Goal: Check status: Check status

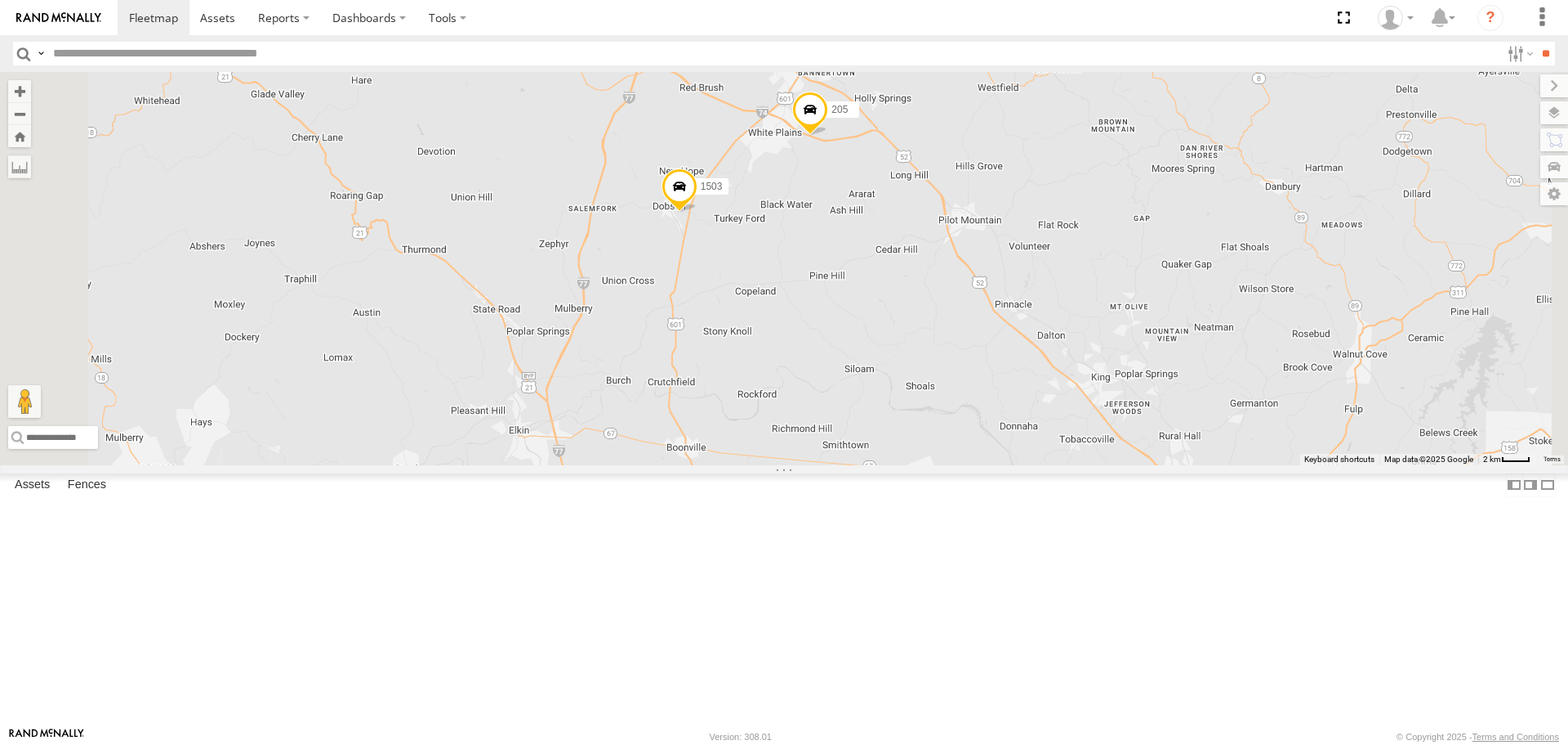
click at [698, 213] on span at bounding box center [679, 191] width 36 height 44
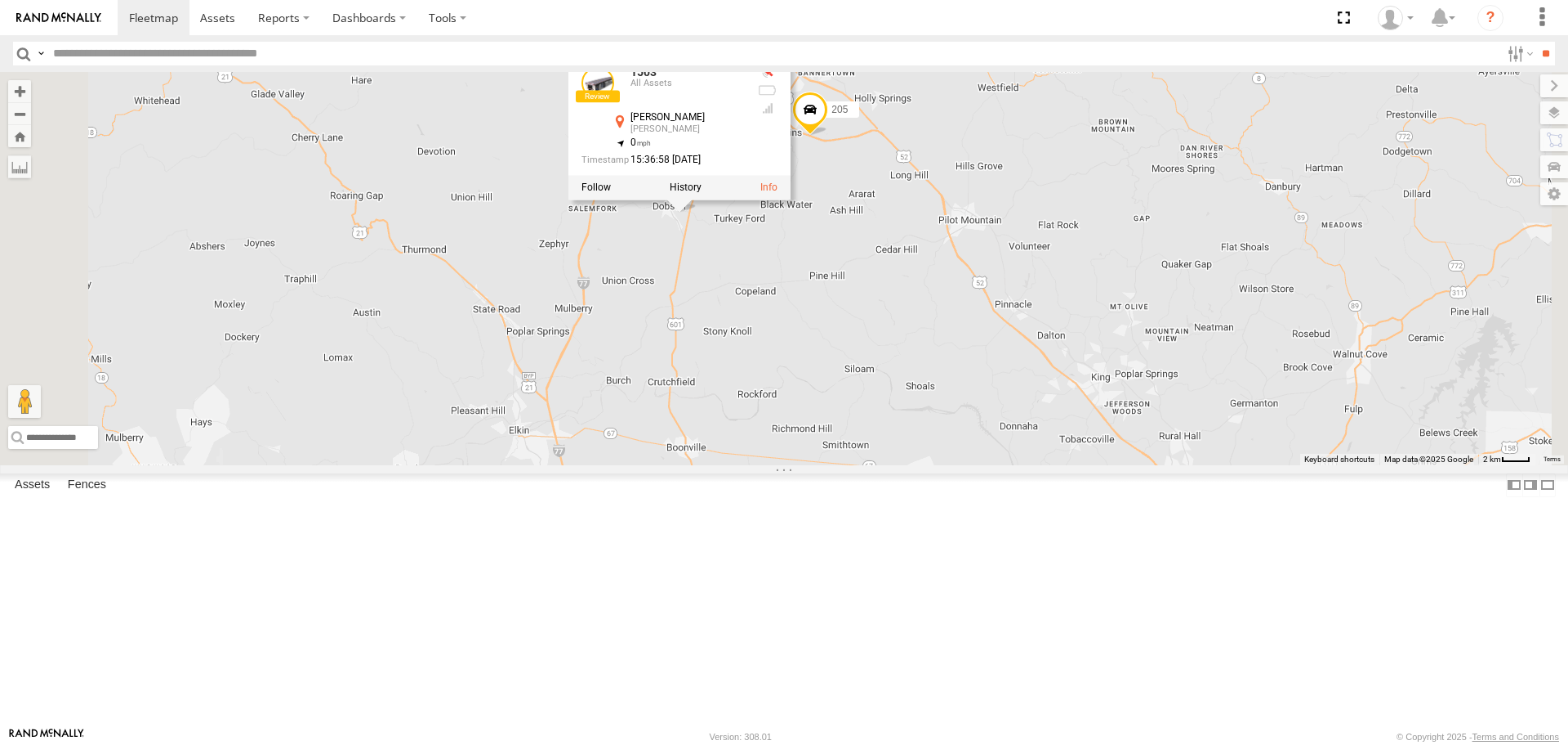
click at [828, 137] on span at bounding box center [810, 115] width 36 height 44
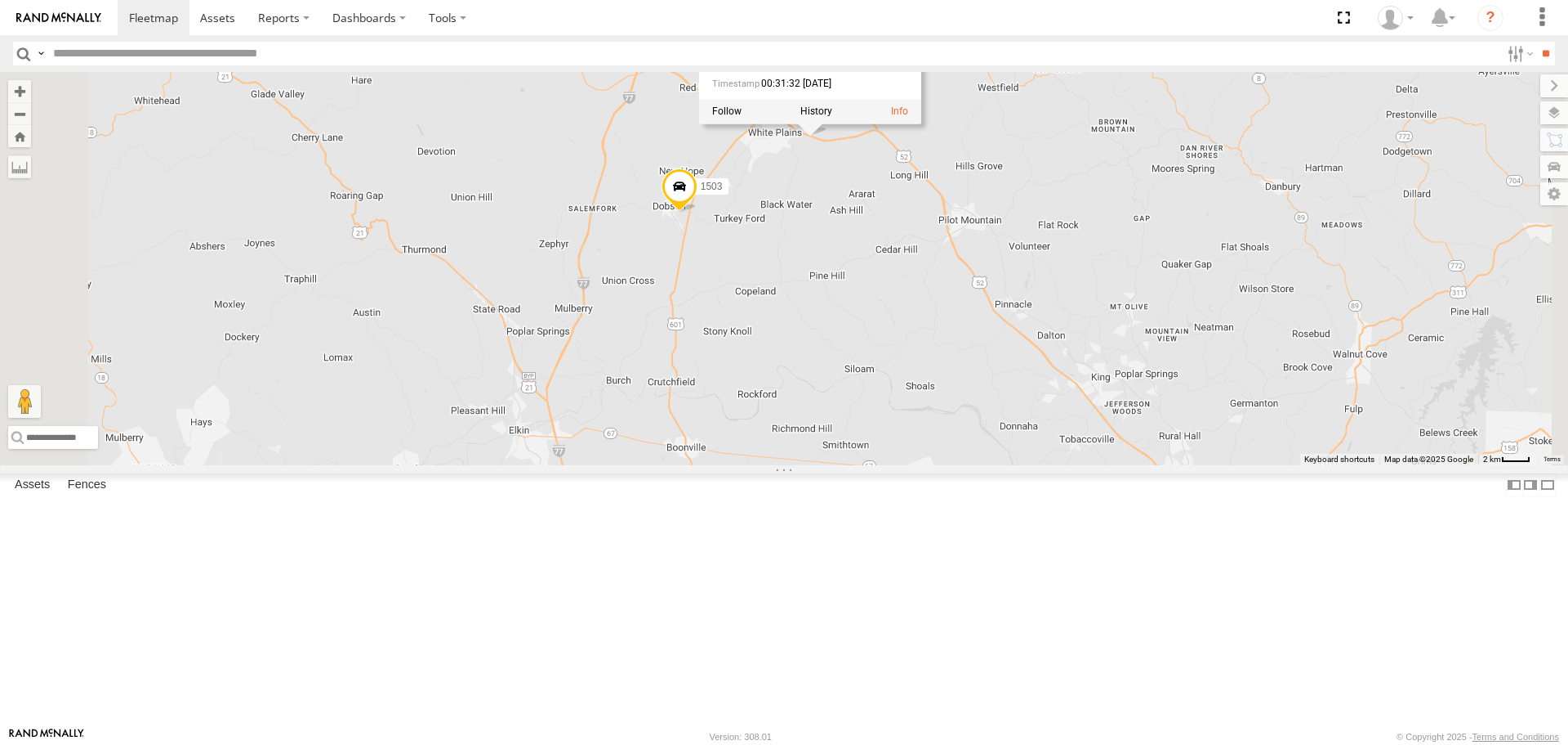
click at [698, 213] on span at bounding box center [679, 191] width 36 height 44
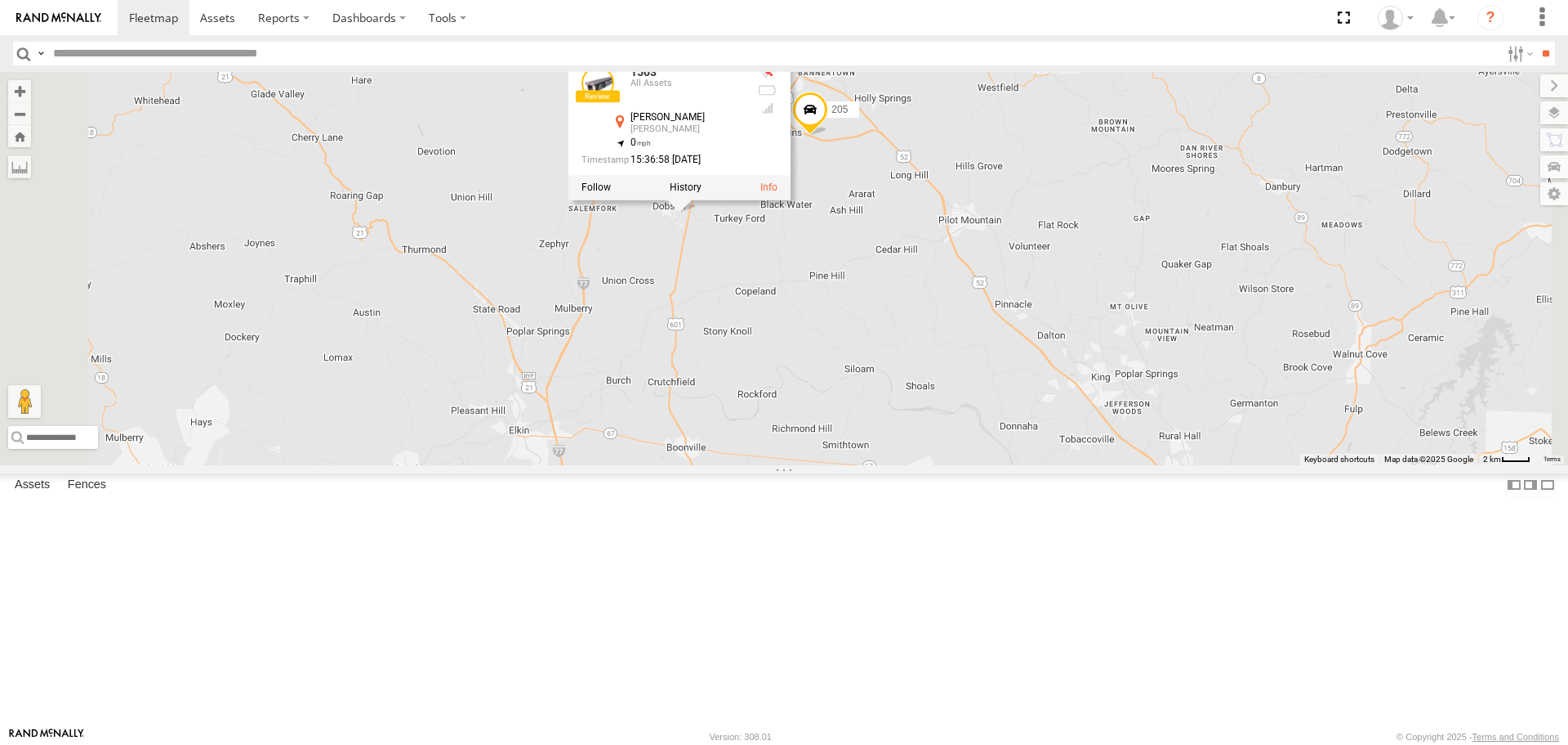
click at [916, 376] on div "205 1503 1503 All Assets [PERSON_NAME] [PERSON_NAME] 36.39153 , -80.71399 0 15:…" at bounding box center [784, 268] width 1568 height 393
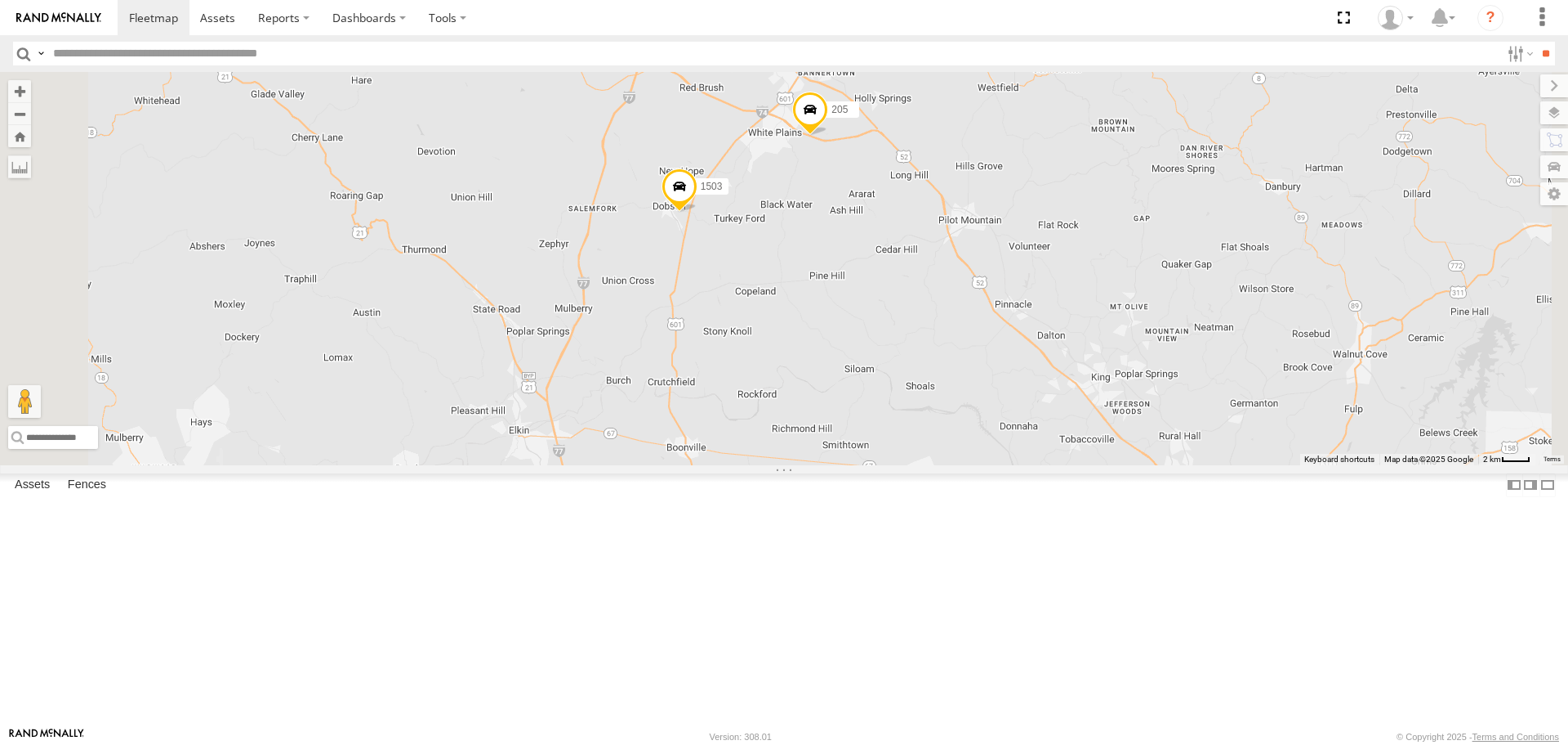
click at [698, 213] on span at bounding box center [679, 191] width 36 height 44
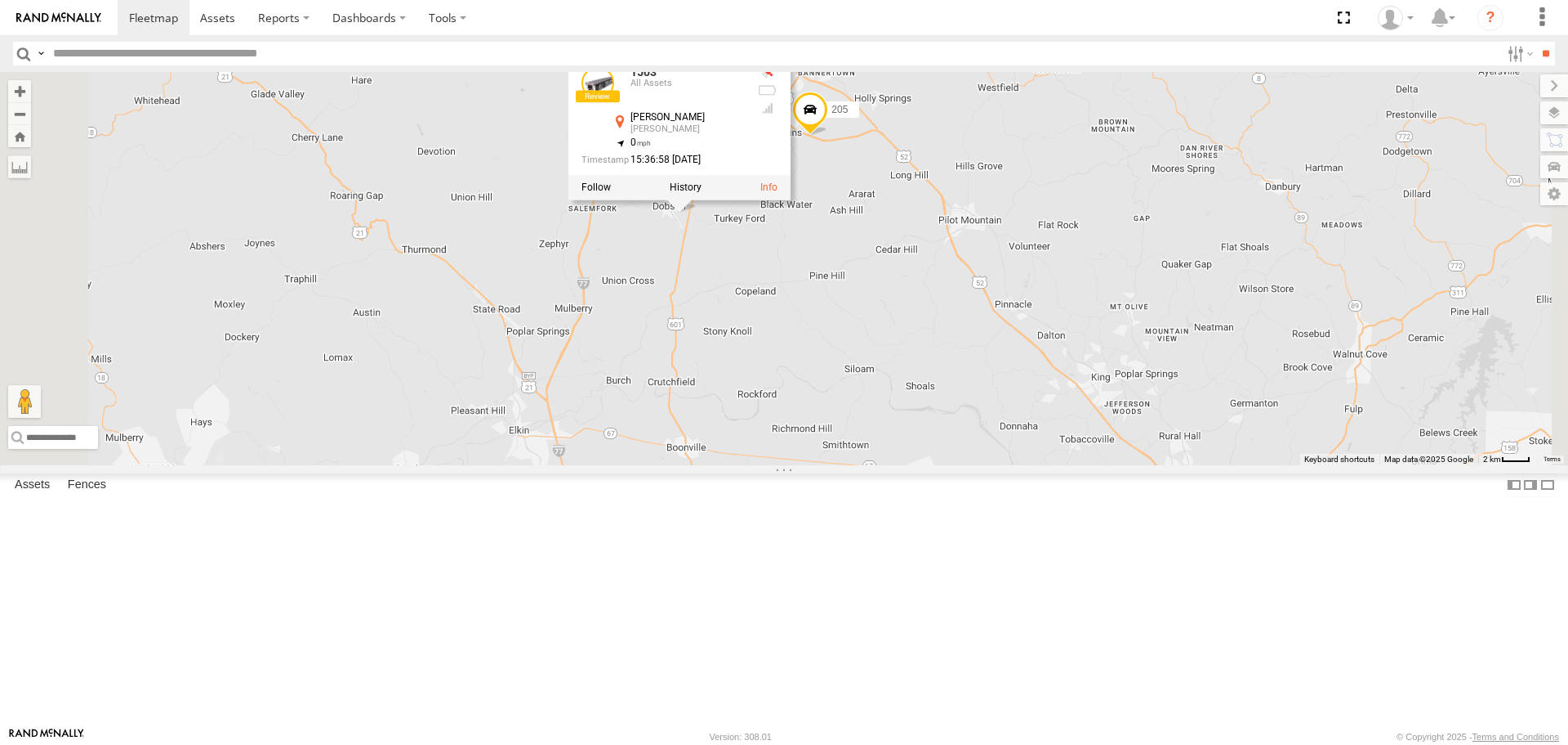
click at [905, 373] on div "205 1503 1503 All Assets [PERSON_NAME] [PERSON_NAME] 36.39153 , -80.71399 0 15:…" at bounding box center [784, 268] width 1568 height 393
